Goal: Task Accomplishment & Management: Use online tool/utility

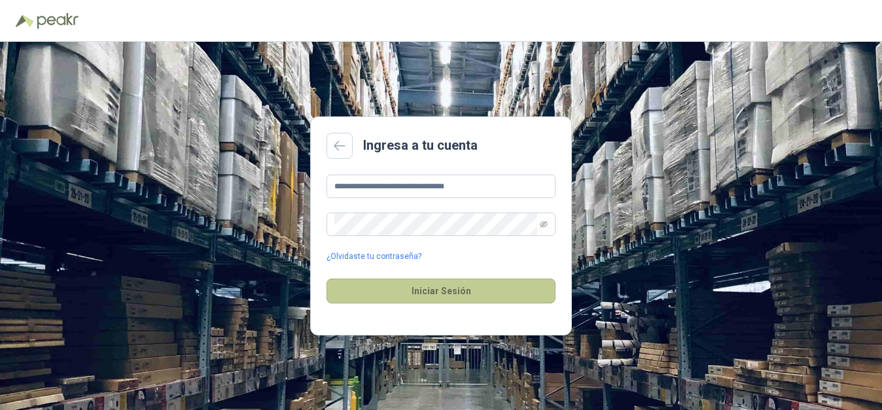
click at [418, 291] on button "Iniciar Sesión" at bounding box center [441, 291] width 229 height 25
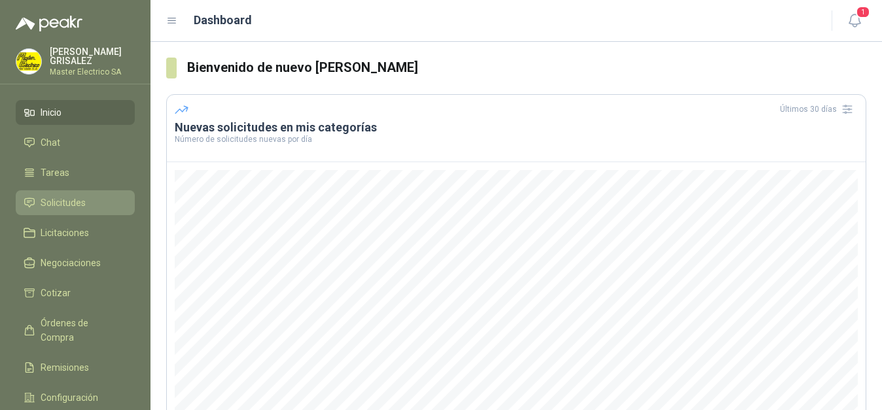
click at [60, 202] on span "Solicitudes" at bounding box center [63, 203] width 45 height 14
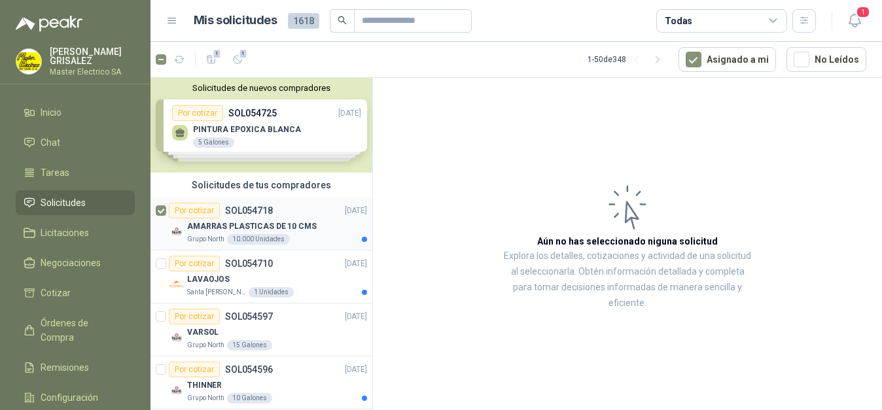
click at [186, 213] on div "Por cotizar" at bounding box center [194, 211] width 51 height 16
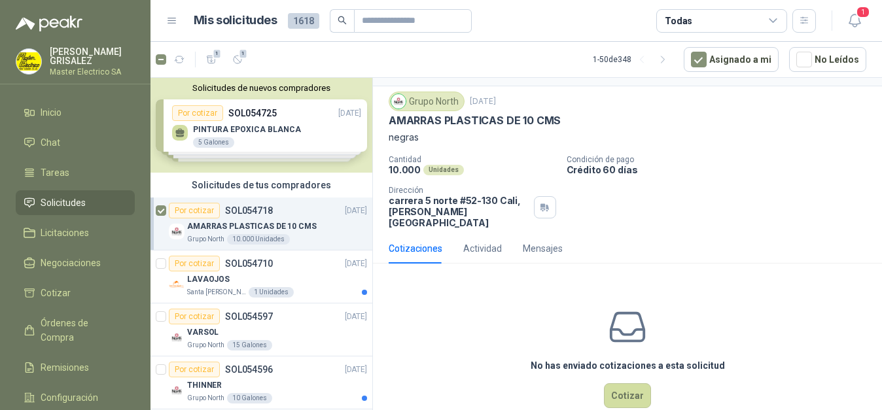
scroll to position [44, 0]
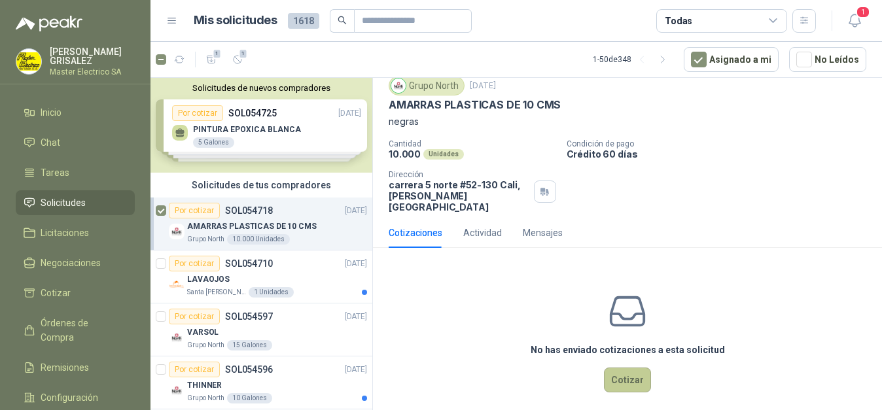
click at [628, 372] on button "Cotizar" at bounding box center [627, 380] width 47 height 25
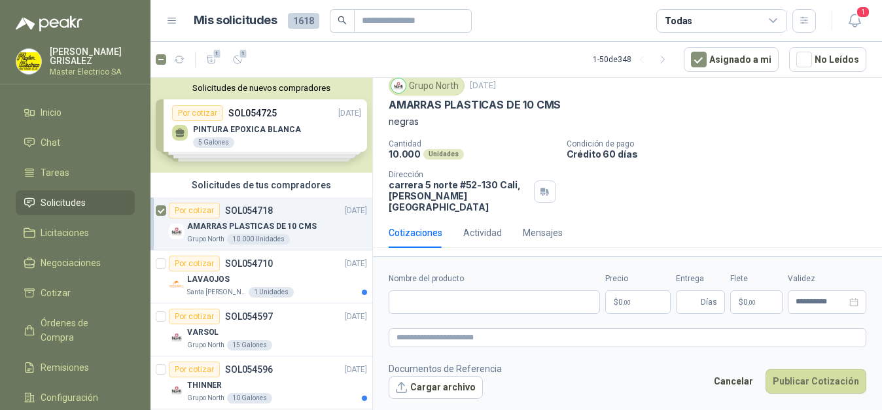
scroll to position [35, 0]
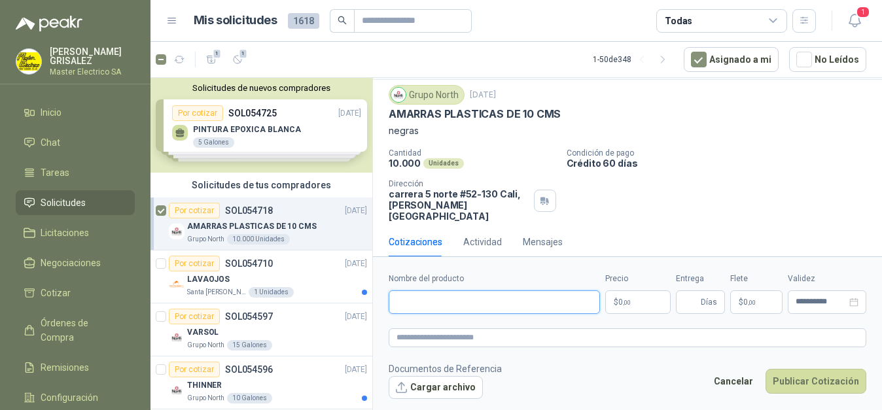
click at [509, 300] on input "Nombre del producto" at bounding box center [494, 303] width 211 height 24
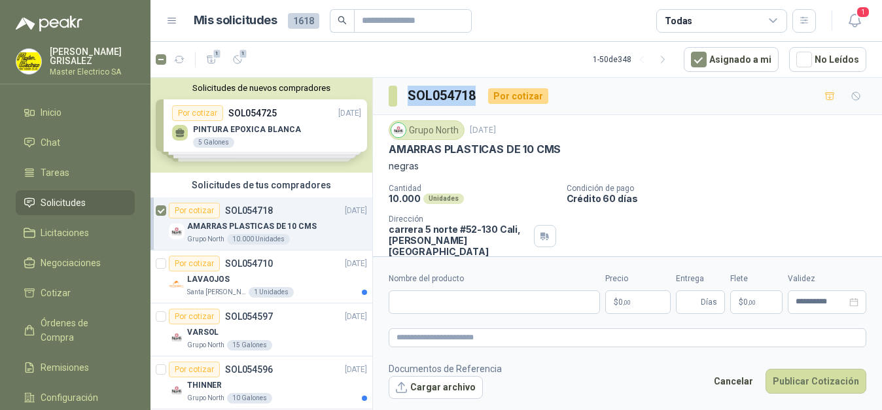
drag, startPoint x: 407, startPoint y: 95, endPoint x: 477, endPoint y: 96, distance: 70.0
click at [477, 96] on section "SOL054718" at bounding box center [433, 96] width 89 height 21
copy h3 "SOL054718"
click at [455, 298] on input "Nombre del producto" at bounding box center [494, 303] width 211 height 24
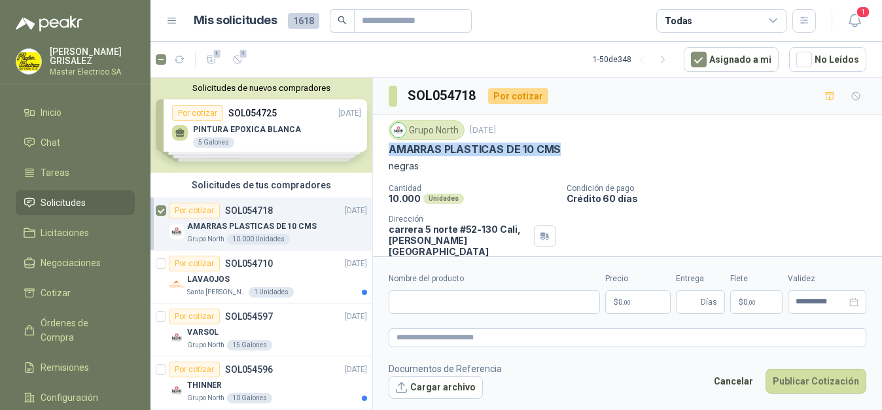
drag, startPoint x: 387, startPoint y: 150, endPoint x: 565, endPoint y: 144, distance: 178.7
click at [565, 144] on div "Grupo North [DATE] AMARRAS PLASTICAS DE 10 CMS negras Cantidad 10.000 Unidades …" at bounding box center [627, 188] width 509 height 147
copy p "AMARRAS PLASTICAS DE 10 CMS"
click at [458, 302] on input "Nombre del producto" at bounding box center [494, 303] width 211 height 24
paste input "**********"
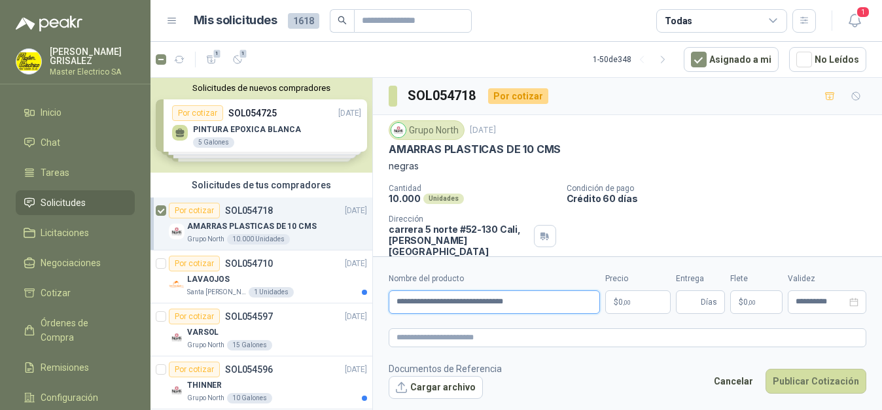
type input "**********"
click at [635, 300] on p "$ 0 ,00" at bounding box center [637, 303] width 65 height 24
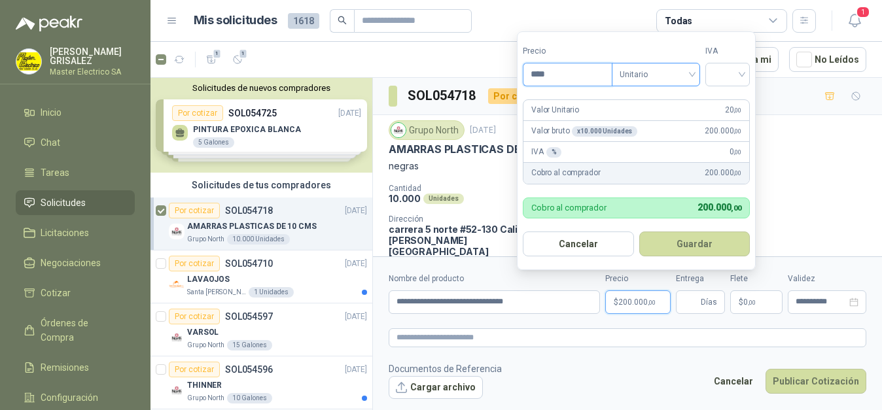
click at [692, 73] on span "Unitario" at bounding box center [656, 75] width 73 height 20
type input "****"
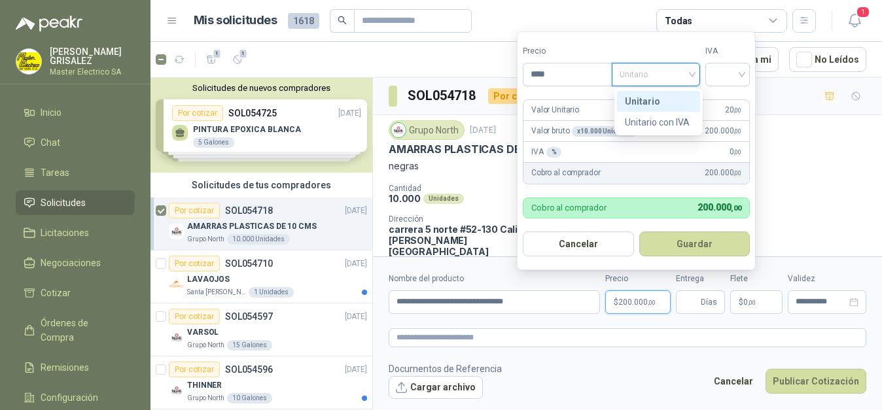
click at [692, 74] on span "Unitario" at bounding box center [656, 75] width 73 height 20
click at [745, 73] on div at bounding box center [727, 75] width 44 height 24
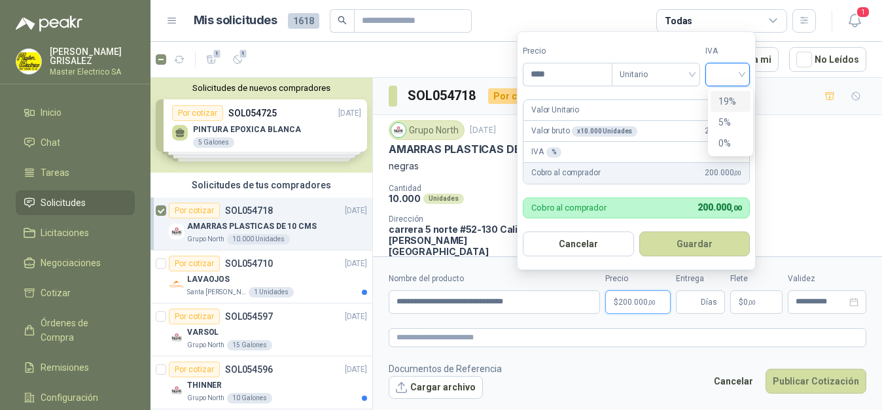
click at [732, 103] on div "19%" at bounding box center [730, 101] width 24 height 14
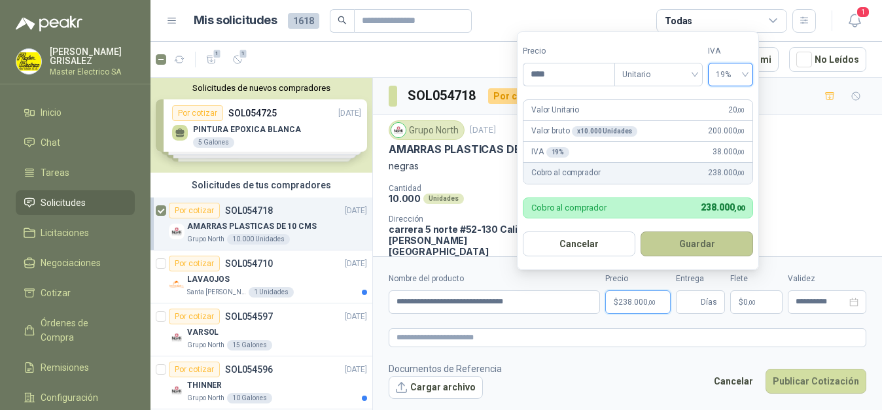
click at [712, 243] on button "Guardar" at bounding box center [697, 244] width 113 height 25
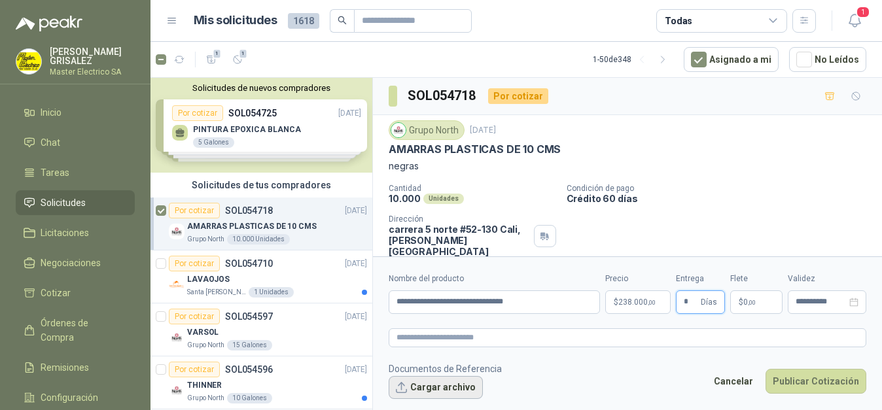
type input "*"
click at [440, 388] on button "Cargar archivo" at bounding box center [436, 388] width 94 height 24
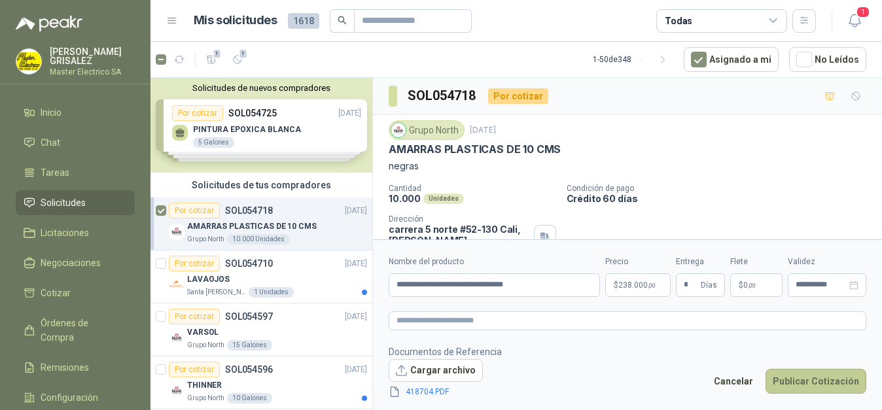
click at [811, 376] on button "Publicar Cotización" at bounding box center [816, 381] width 101 height 25
